Goal: Transaction & Acquisition: Purchase product/service

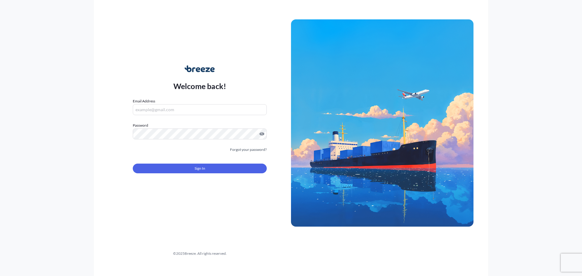
type input "[EMAIL_ADDRESS][DOMAIN_NAME]"
drag, startPoint x: 156, startPoint y: 177, endPoint x: 161, endPoint y: 174, distance: 6.0
click at [157, 177] on form "Email Address [EMAIL_ADDRESS][DOMAIN_NAME] Password Must include: Upper & lower…" at bounding box center [200, 139] width 134 height 82
click at [161, 174] on form "Email Address [EMAIL_ADDRESS][DOMAIN_NAME] Password Must include: Upper & lower…" at bounding box center [200, 139] width 134 height 82
click at [162, 173] on button "Sign In" at bounding box center [200, 169] width 134 height 10
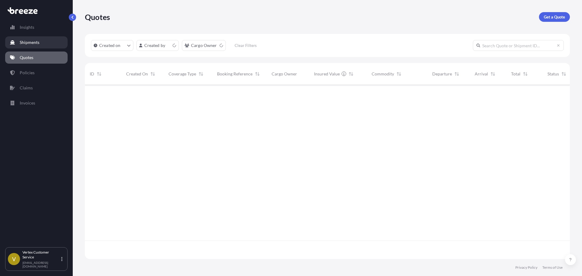
scroll to position [173, 480]
click at [568, 15] on link "Get a Quote" at bounding box center [554, 17] width 31 height 10
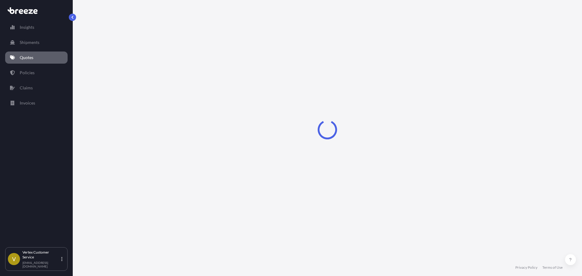
select select "Sea"
select select "1"
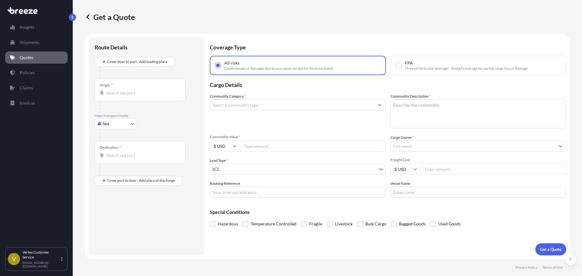
click at [128, 89] on div "Origin *" at bounding box center [140, 90] width 91 height 22
click at [128, 90] on input "Origin *" at bounding box center [142, 93] width 72 height 6
paste input "01950"
type input "01950"
click at [119, 122] on body "0 options available. Insights Shipments Quotes Policies Claims Invoices V Verte…" at bounding box center [291, 138] width 582 height 276
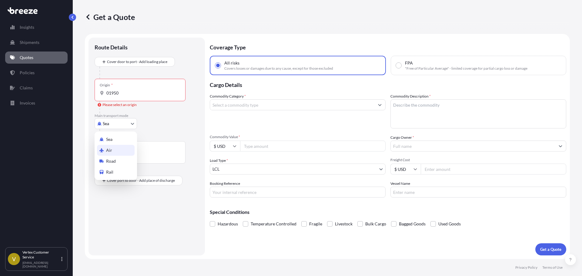
click at [103, 161] on icon at bounding box center [101, 161] width 4 height 4
select select "Road"
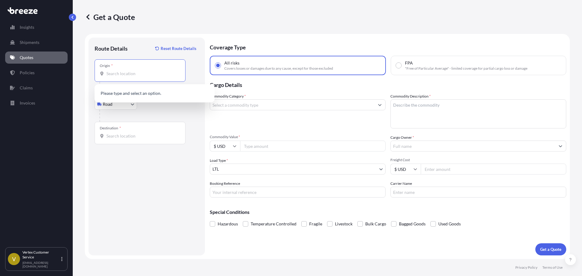
click at [139, 73] on input "Origin *" at bounding box center [142, 74] width 72 height 6
paste input "01950"
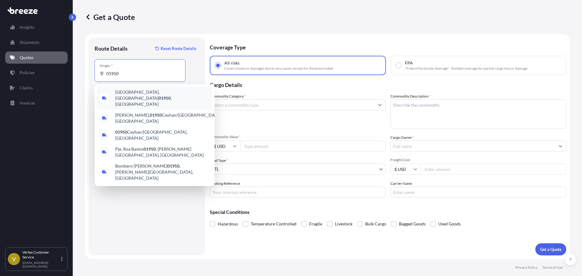
click at [126, 96] on span "[GEOGRAPHIC_DATA] , [GEOGRAPHIC_DATA]" at bounding box center [162, 98] width 95 height 18
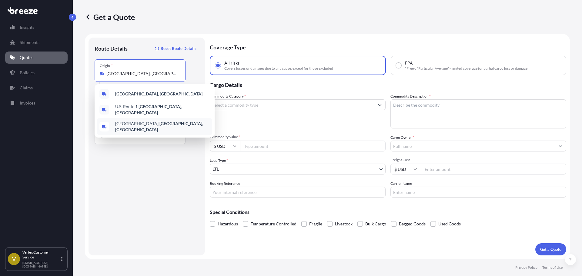
click at [132, 129] on div "[GEOGRAPHIC_DATA], [GEOGRAPHIC_DATA]" at bounding box center [154, 126] width 115 height 17
type input "[GEOGRAPHIC_DATA], [GEOGRAPHIC_DATA]"
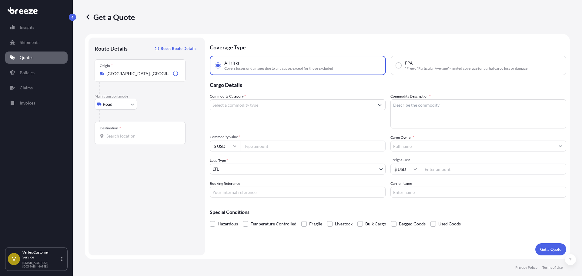
click at [122, 140] on div "Destination *" at bounding box center [140, 133] width 91 height 22
click at [122, 139] on input "Destination *" at bounding box center [142, 136] width 72 height 6
paste input "90670"
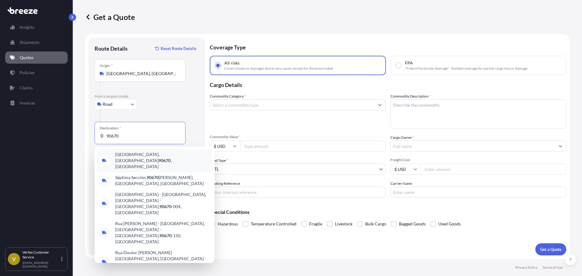
click at [126, 157] on span "[GEOGRAPHIC_DATA] , [GEOGRAPHIC_DATA]" at bounding box center [162, 161] width 95 height 18
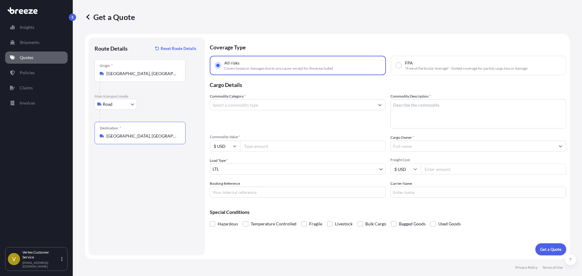
type input "[GEOGRAPHIC_DATA], [GEOGRAPHIC_DATA]"
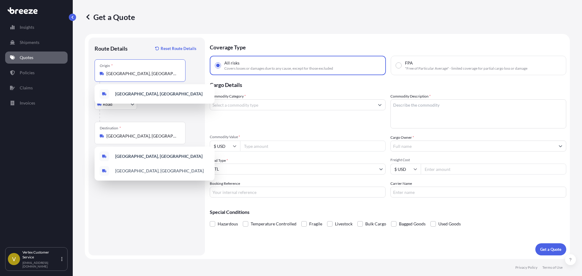
click at [112, 75] on input "[GEOGRAPHIC_DATA], [GEOGRAPHIC_DATA]" at bounding box center [142, 74] width 72 height 6
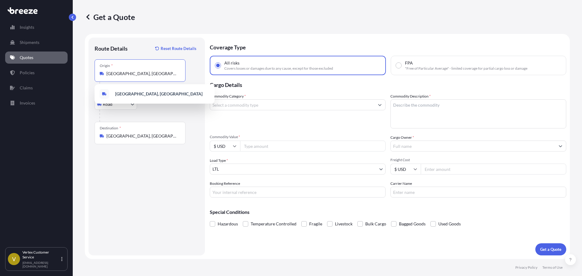
scroll to position [0, 29]
paste input "01950"
drag, startPoint x: 112, startPoint y: 75, endPoint x: 308, endPoint y: 68, distance: 196.8
click at [308, 68] on form "Route Details Reset Route Details Place of loading Road Road Rail Origin * [GEO…" at bounding box center [327, 146] width 485 height 225
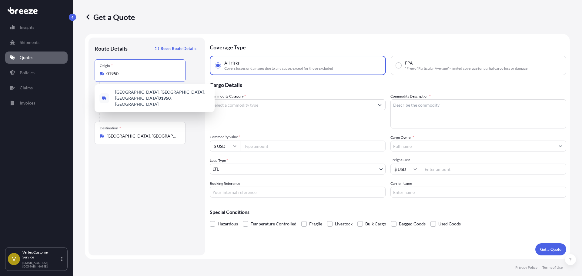
scroll to position [0, 0]
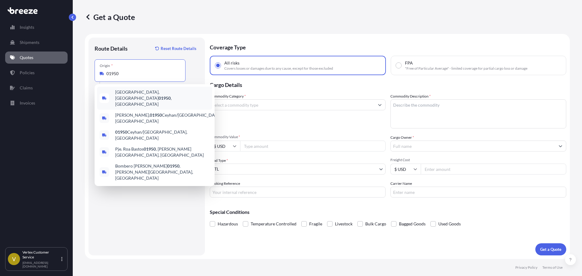
click at [124, 92] on span "[GEOGRAPHIC_DATA] , [GEOGRAPHIC_DATA]" at bounding box center [162, 98] width 95 height 18
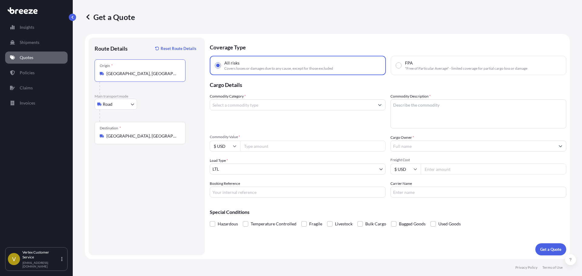
type input "[GEOGRAPHIC_DATA], [GEOGRAPHIC_DATA]"
click at [320, 69] on span "Covers losses or damages due to any cause, except for those excluded" at bounding box center [278, 68] width 109 height 5
click at [221, 68] on input "All risks Covers losses or damages due to any cause, except for those excluded" at bounding box center [217, 65] width 5 height 5
click at [258, 104] on input "Commodity Category *" at bounding box center [292, 104] width 164 height 11
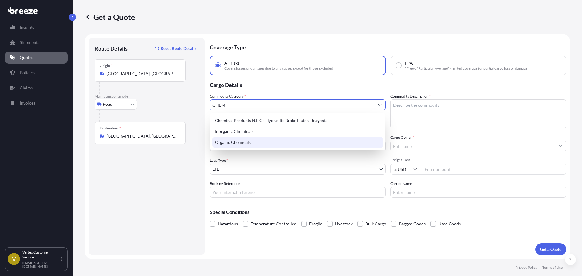
click at [224, 144] on div "Organic Chemicals" at bounding box center [297, 142] width 170 height 11
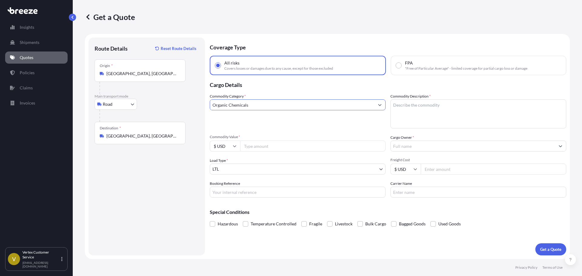
type input "Organic Chemicals"
drag, startPoint x: 472, startPoint y: 122, endPoint x: 464, endPoint y: 126, distance: 8.6
click at [472, 122] on textarea "Commodity Description *" at bounding box center [478, 113] width 176 height 29
paste textarea "WaterBased Urethane"
type textarea "WaterBased Urethane"
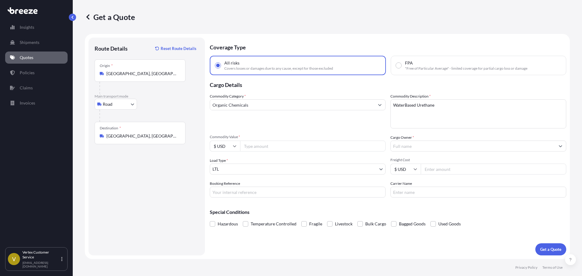
click at [248, 152] on div "Commodity Category * Organic Chemicals Commodity Description * WaterBased Ureth…" at bounding box center [388, 145] width 356 height 104
click at [249, 149] on input "Commodity Value *" at bounding box center [312, 146] width 145 height 11
type input "23395"
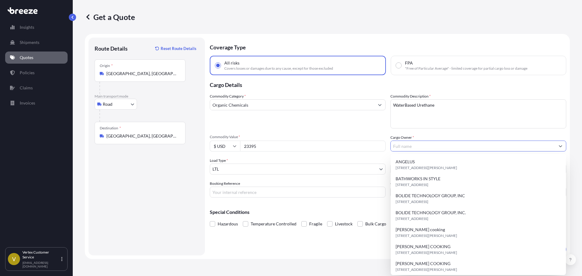
click at [435, 149] on input "Cargo Owner *" at bounding box center [473, 146] width 164 height 11
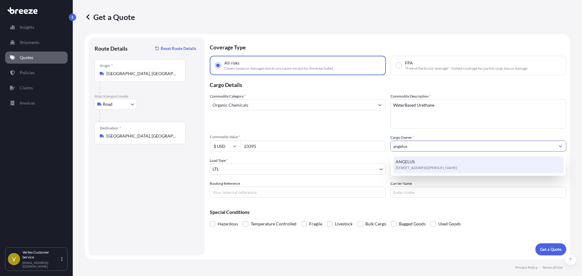
click at [451, 164] on div "ANGELUS [STREET_ADDRESS][PERSON_NAME]" at bounding box center [478, 164] width 170 height 17
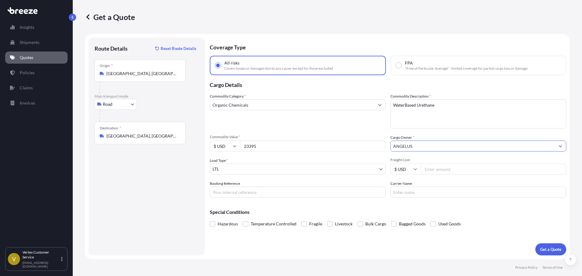
type input "ANGELUS"
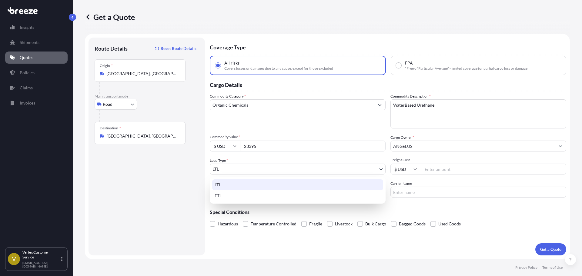
click at [293, 168] on body "15 options available. 10 options available. 1 option available. Insights Shipme…" at bounding box center [291, 138] width 582 height 276
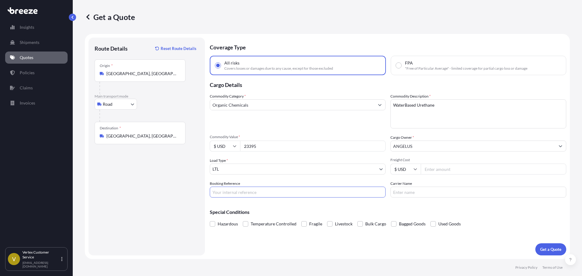
drag, startPoint x: 267, startPoint y: 191, endPoint x: 261, endPoint y: 192, distance: 6.0
click at [267, 191] on input "Booking Reference" at bounding box center [298, 192] width 176 height 11
click at [274, 195] on input "Booking Reference" at bounding box center [298, 192] width 176 height 11
paste input "124935261"
type input "124935261"
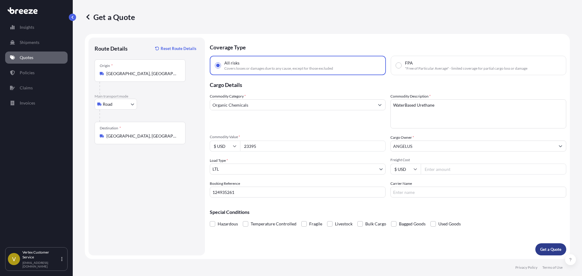
click at [548, 246] on button "Get a Quote" at bounding box center [550, 249] width 31 height 12
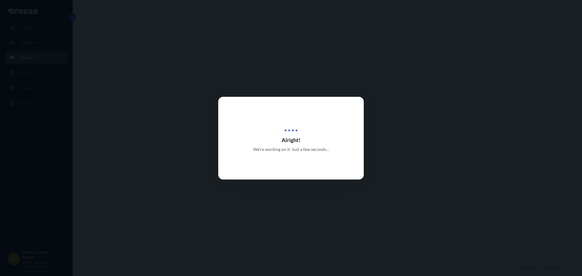
select select "Road"
select select "1"
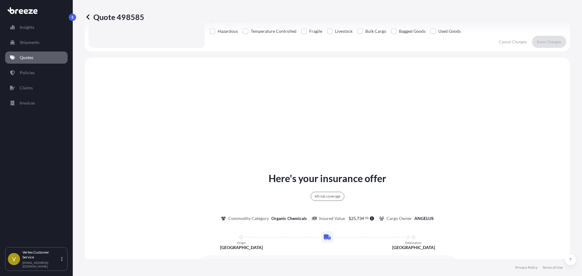
scroll to position [220, 0]
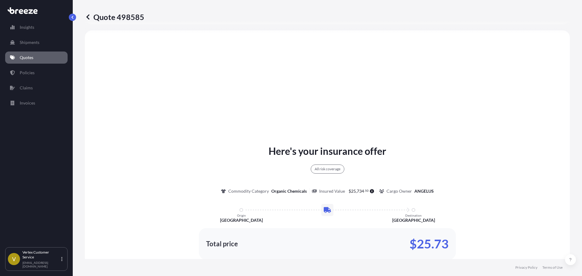
click at [137, 17] on p "Quote 498585" at bounding box center [114, 17] width 59 height 10
copy p "498585"
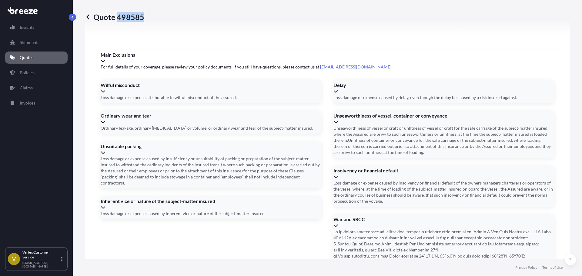
scroll to position [776, 0]
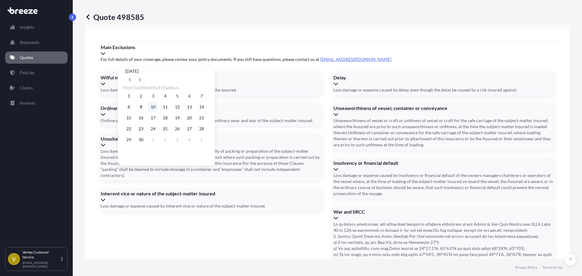
drag, startPoint x: 162, startPoint y: 106, endPoint x: 159, endPoint y: 106, distance: 3.3
click at [159, 106] on div "8 9 10 11 12 13 14" at bounding box center [166, 107] width 87 height 11
click at [158, 106] on button "10" at bounding box center [153, 107] width 10 height 10
type input "[DATE]"
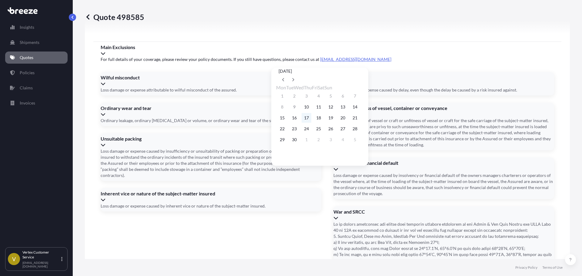
click at [311, 118] on button "17" at bounding box center [306, 118] width 10 height 10
type input "[DATE]"
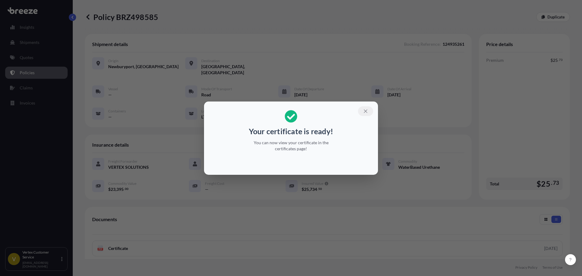
click at [371, 112] on button "button" at bounding box center [365, 111] width 15 height 10
drag, startPoint x: 369, startPoint y: 111, endPoint x: 349, endPoint y: 113, distance: 19.8
click at [369, 111] on div "Vessel — Mode of Transport Road Date of Departure [DATE] Date of Arrival [DATE]…" at bounding box center [278, 102] width 372 height 35
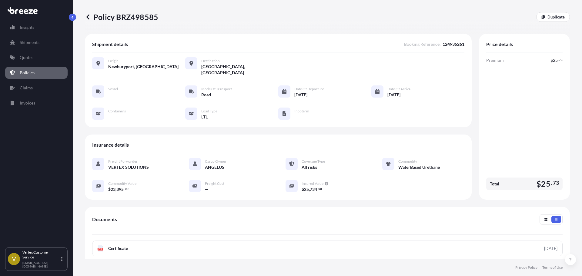
click at [122, 27] on div "Policy BRZ498585 Duplicate" at bounding box center [327, 17] width 485 height 34
click at [125, 18] on p "Policy BRZ498585" at bounding box center [121, 17] width 73 height 10
copy p "BRZ498585"
